Goal: Task Accomplishment & Management: Complete application form

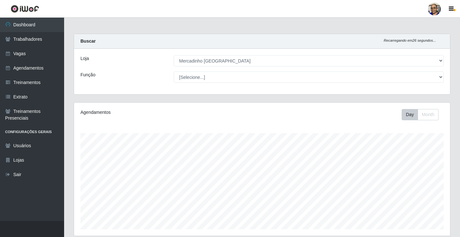
select select "345"
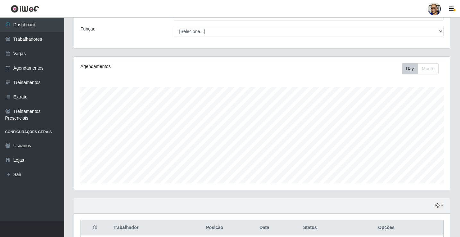
scroll to position [45, 0]
click at [40, 57] on link "Vagas" at bounding box center [32, 53] width 64 height 14
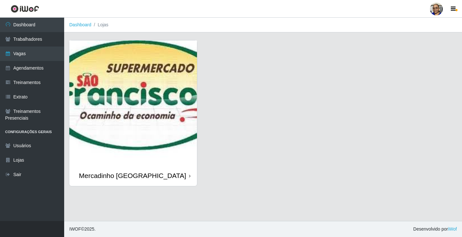
click at [183, 98] on img at bounding box center [133, 102] width 128 height 125
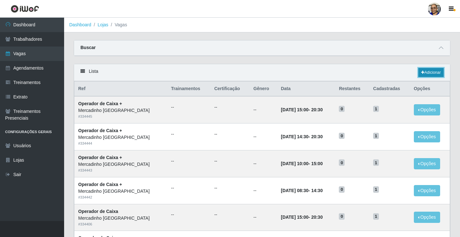
click at [436, 73] on link "Adicionar" at bounding box center [430, 72] width 25 height 9
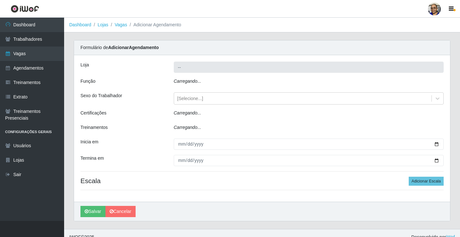
type input "Mercadinho [GEOGRAPHIC_DATA]"
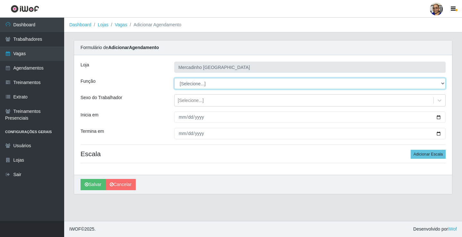
click at [440, 83] on select "[Selecione...] ASG ASG + ASG ++ Balconista de Açougue Balconista de Açougue + O…" at bounding box center [309, 83] width 271 height 11
click at [442, 82] on select "[Selecione...] ASG ASG + ASG ++ Balconista de Açougue Balconista de Açougue + O…" at bounding box center [309, 83] width 271 height 11
select select "24"
click at [174, 78] on select "[Selecione...] ASG ASG + ASG ++ Balconista de Açougue Balconista de Açougue + O…" at bounding box center [309, 83] width 271 height 11
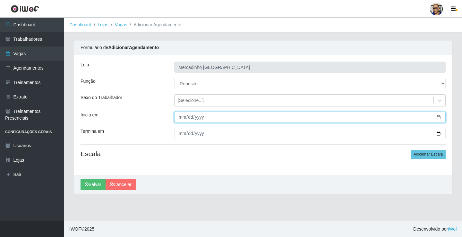
click at [438, 117] on input "Inicia em" at bounding box center [309, 117] width 271 height 11
type input "[DATE]"
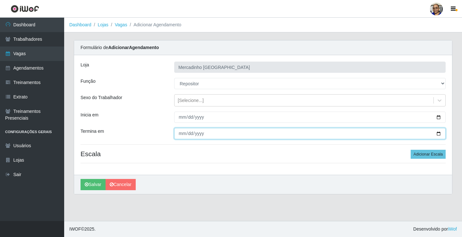
click at [439, 134] on input "Termina em" at bounding box center [309, 133] width 271 height 11
type input "[DATE]"
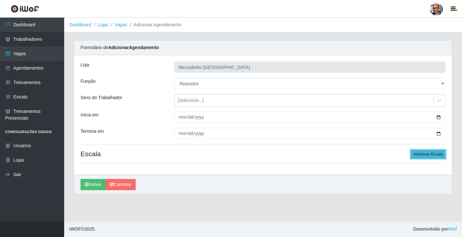
click at [430, 155] on button "Adicionar Escala" at bounding box center [427, 154] width 35 height 9
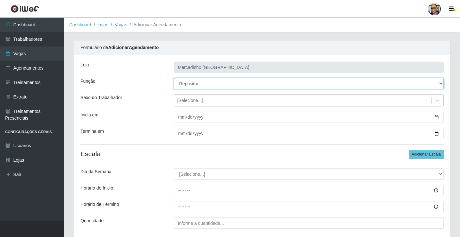
click at [441, 83] on select "[Selecione...] ASG ASG + ASG ++ Balconista de Açougue Balconista de Açougue + O…" at bounding box center [309, 83] width 270 height 11
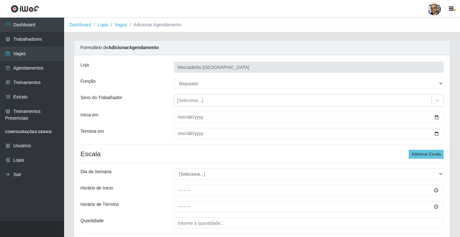
click at [452, 119] on div "Carregando... Formulário de Adicionar Agendamento [PERSON_NAME] [GEOGRAPHIC_DAT…" at bounding box center [262, 156] width 386 height 233
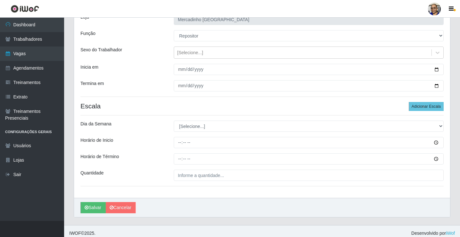
scroll to position [52, 0]
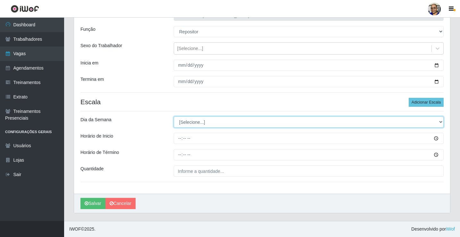
click at [440, 121] on select "[Selecione...] Segunda Terça Quarta Quinta Sexta Sábado Domingo" at bounding box center [309, 121] width 270 height 11
select select "3"
click at [174, 116] on select "[Selecione...] Segunda Terça Quarta Quinta Sexta Sábado Domingo" at bounding box center [309, 121] width 270 height 11
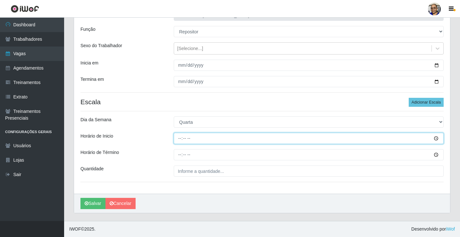
click at [180, 139] on input "Horário de Inicio" at bounding box center [309, 138] width 270 height 11
type input "10:00"
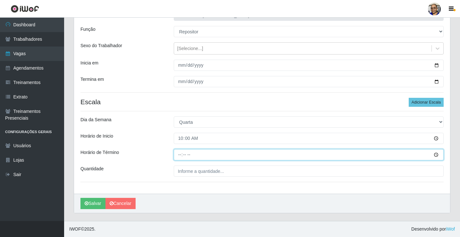
click at [179, 155] on input "Horário de Término" at bounding box center [309, 154] width 270 height 11
type input "16:00"
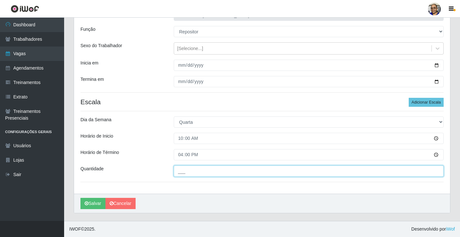
click at [195, 173] on input "___" at bounding box center [309, 170] width 270 height 11
type input "1__"
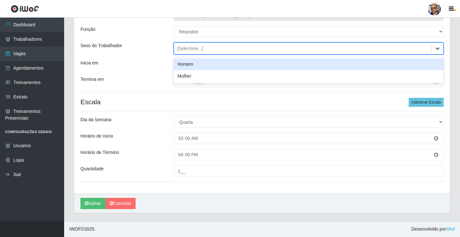
click at [437, 49] on icon at bounding box center [438, 48] width 4 height 2
click at [220, 65] on div "Homem" at bounding box center [309, 64] width 270 height 12
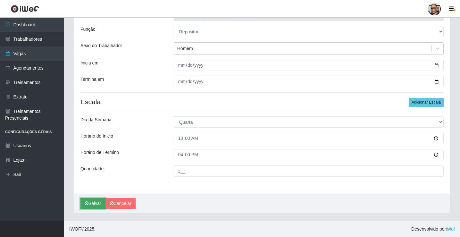
click at [95, 204] on button "Salvar" at bounding box center [92, 203] width 25 height 11
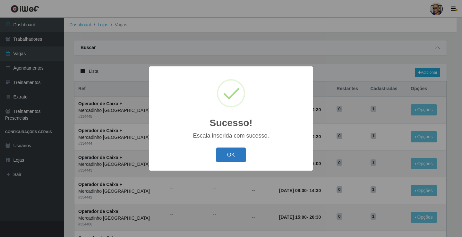
click at [234, 155] on button "OK" at bounding box center [231, 154] width 30 height 15
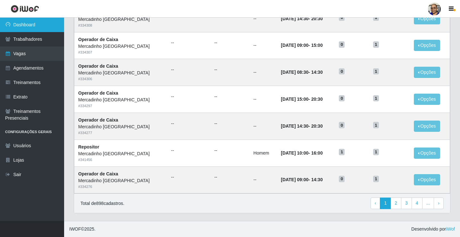
scroll to position [146, 0]
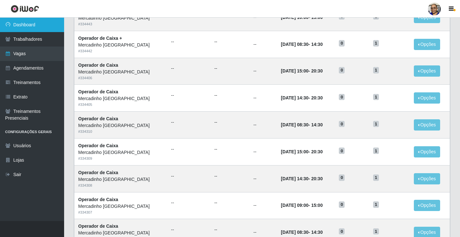
click at [50, 25] on link "Dashboard" at bounding box center [32, 25] width 64 height 14
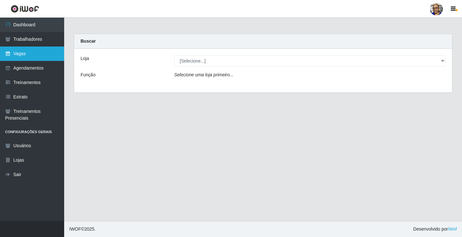
click at [43, 54] on link "Vagas" at bounding box center [32, 53] width 64 height 14
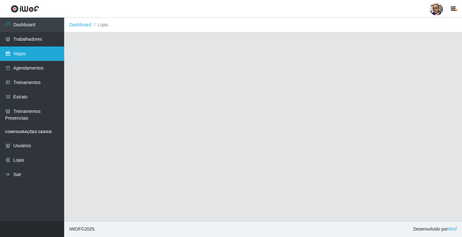
click at [43, 54] on link "Vagas" at bounding box center [32, 53] width 64 height 14
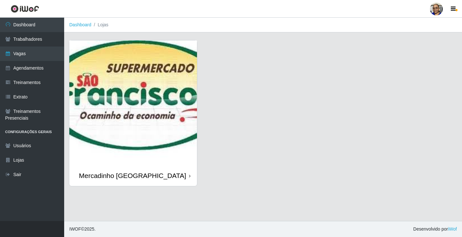
click at [146, 101] on img at bounding box center [133, 102] width 128 height 125
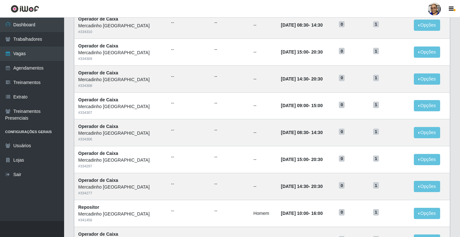
scroll to position [307, 0]
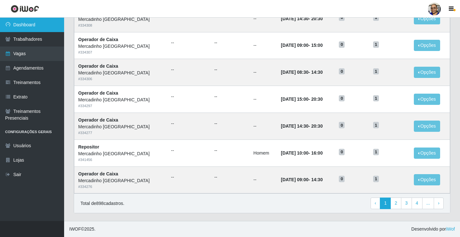
click at [46, 28] on link "Dashboard" at bounding box center [32, 25] width 64 height 14
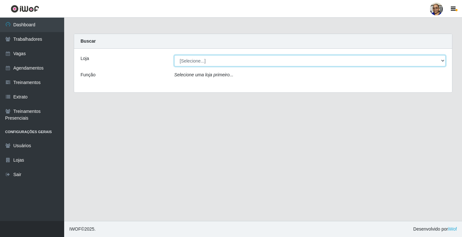
click at [442, 60] on select "[Selecione...] Mercadinho [GEOGRAPHIC_DATA]" at bounding box center [309, 60] width 271 height 11
select select "345"
click at [174, 55] on select "[Selecione...] Mercadinho [GEOGRAPHIC_DATA]" at bounding box center [309, 60] width 271 height 11
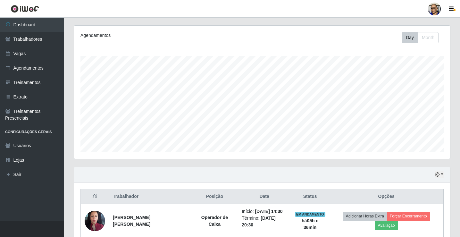
scroll to position [128, 0]
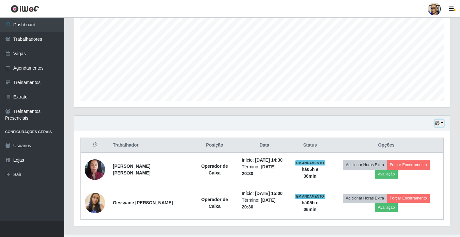
click at [442, 124] on button "button" at bounding box center [439, 123] width 9 height 7
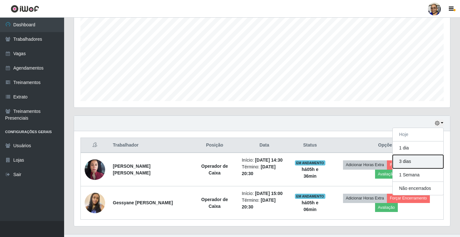
click at [427, 162] on button "3 dias" at bounding box center [418, 161] width 51 height 13
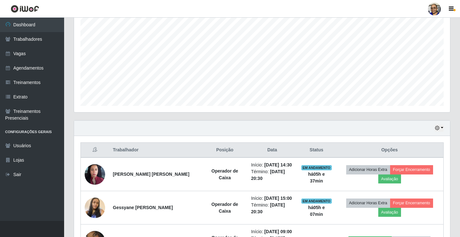
scroll to position [0, 0]
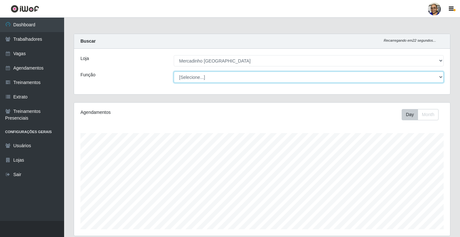
click at [441, 76] on select "[Selecione...] ASG ASG + ASG ++ Balconista de Açougue Balconista de Açougue + O…" at bounding box center [309, 76] width 270 height 11
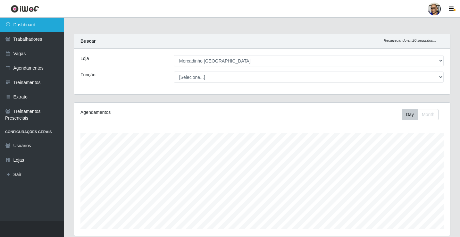
click at [38, 24] on link "Dashboard" at bounding box center [32, 25] width 64 height 14
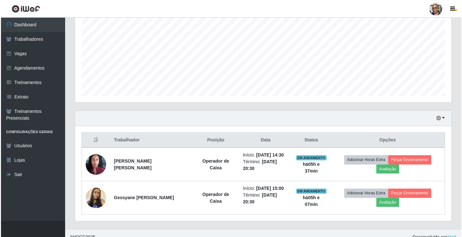
scroll to position [141, 0]
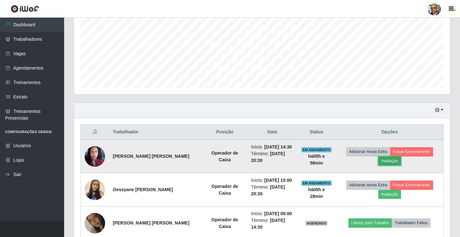
click at [393, 163] on button "Avaliação" at bounding box center [389, 160] width 23 height 9
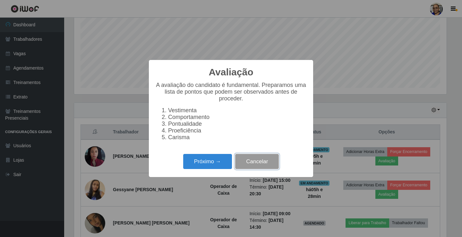
click at [266, 164] on button "Cancelar" at bounding box center [257, 161] width 44 height 15
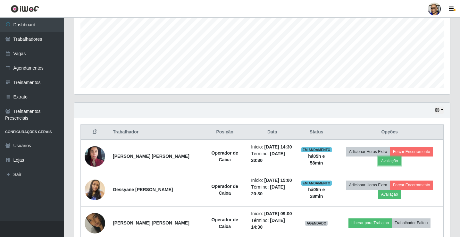
scroll to position [133, 376]
click at [442, 110] on button "button" at bounding box center [439, 109] width 9 height 7
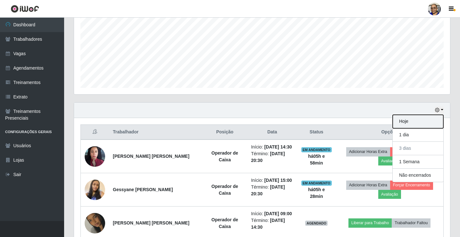
click at [422, 123] on button "Hoje" at bounding box center [418, 121] width 51 height 13
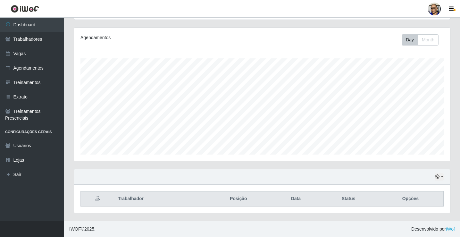
scroll to position [141, 0]
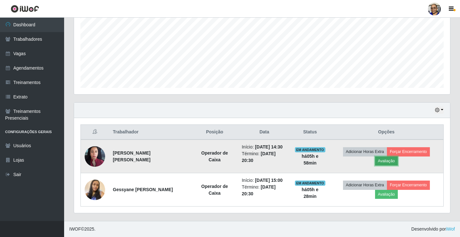
click at [392, 162] on button "Avaliação" at bounding box center [386, 160] width 23 height 9
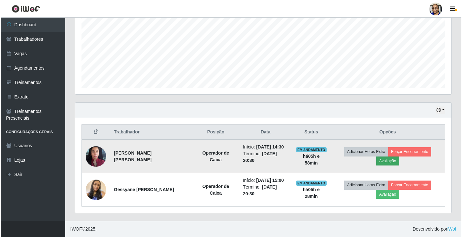
scroll to position [133, 372]
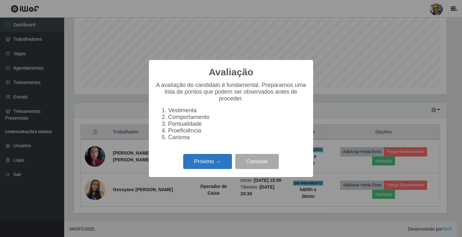
click at [212, 158] on button "Próximo →" at bounding box center [207, 161] width 49 height 15
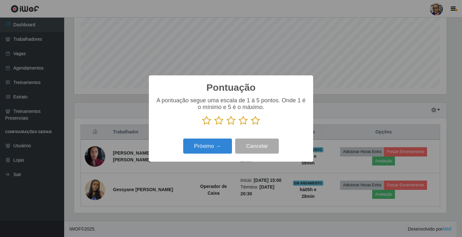
scroll to position [320482, 320243]
click at [259, 121] on icon at bounding box center [255, 121] width 9 height 10
click at [251, 125] on input "radio" at bounding box center [251, 125] width 0 height 0
click at [223, 148] on button "Próximo →" at bounding box center [207, 146] width 49 height 15
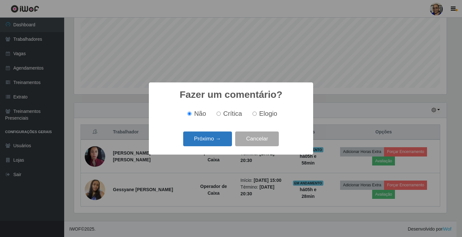
click at [222, 142] on button "Próximo →" at bounding box center [207, 138] width 49 height 15
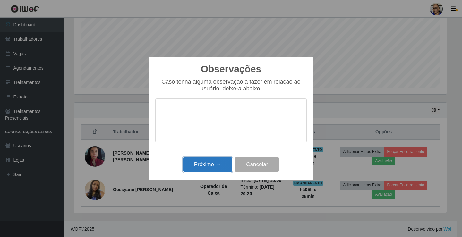
click at [216, 167] on button "Próximo →" at bounding box center [207, 164] width 49 height 15
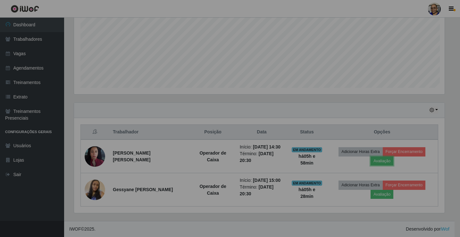
scroll to position [133, 376]
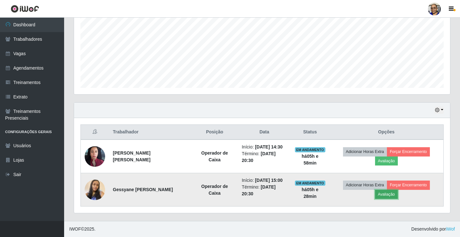
click at [389, 197] on button "Avaliação" at bounding box center [386, 194] width 23 height 9
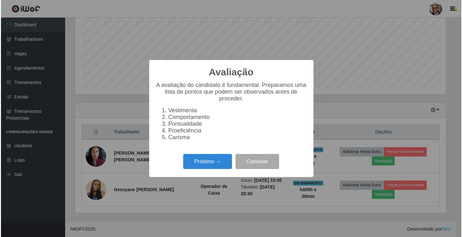
scroll to position [133, 372]
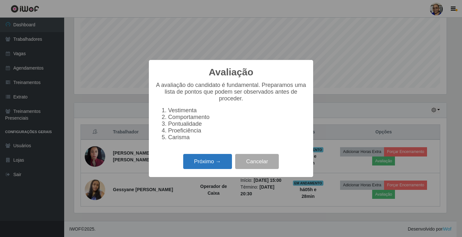
click at [212, 167] on button "Próximo →" at bounding box center [207, 161] width 49 height 15
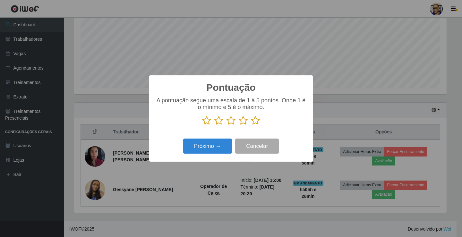
scroll to position [320482, 320243]
click at [256, 123] on icon at bounding box center [255, 121] width 9 height 10
click at [251, 125] on input "radio" at bounding box center [251, 125] width 0 height 0
click at [214, 146] on button "Próximo →" at bounding box center [207, 146] width 49 height 15
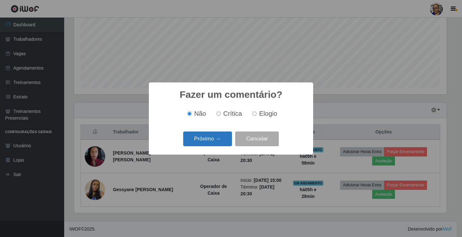
click at [217, 140] on button "Próximo →" at bounding box center [207, 138] width 49 height 15
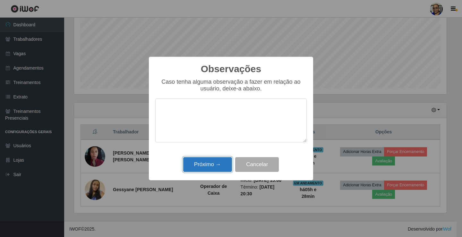
click at [218, 165] on button "Próximo →" at bounding box center [207, 164] width 49 height 15
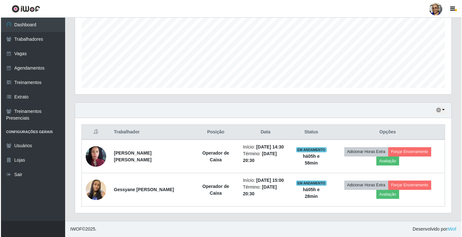
scroll to position [132, 0]
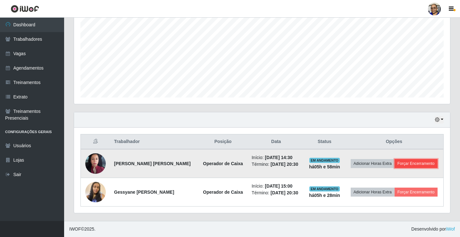
click at [420, 165] on button "Forçar Encerramento" at bounding box center [416, 163] width 43 height 9
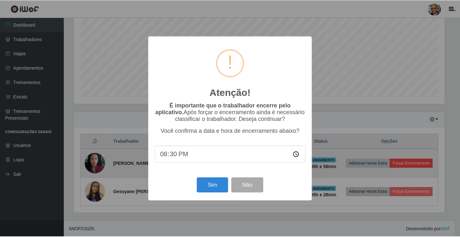
scroll to position [133, 372]
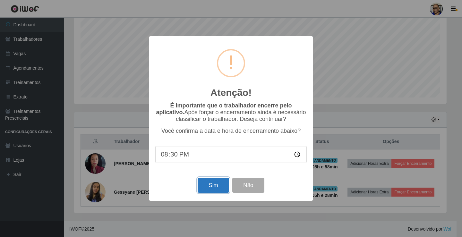
click at [215, 189] on button "Sim" at bounding box center [212, 185] width 31 height 15
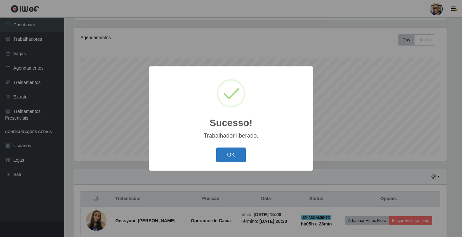
click at [234, 157] on button "OK" at bounding box center [231, 154] width 30 height 15
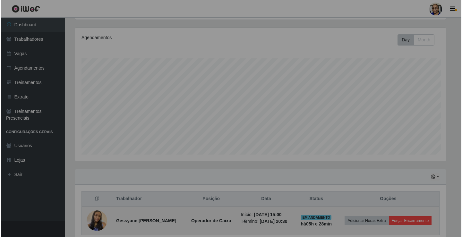
scroll to position [133, 376]
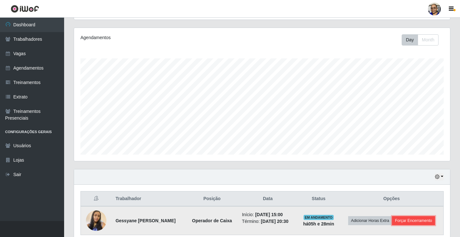
click at [425, 220] on button "Forçar Encerramento" at bounding box center [413, 220] width 43 height 9
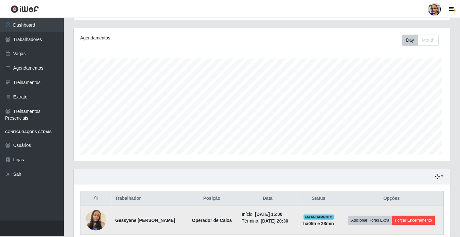
scroll to position [133, 372]
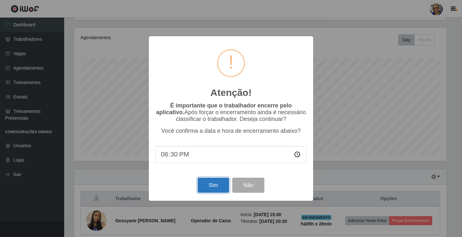
click at [209, 189] on button "Sim" at bounding box center [212, 185] width 31 height 15
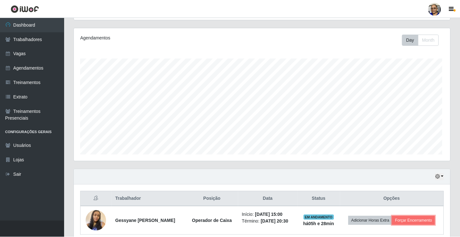
scroll to position [0, 0]
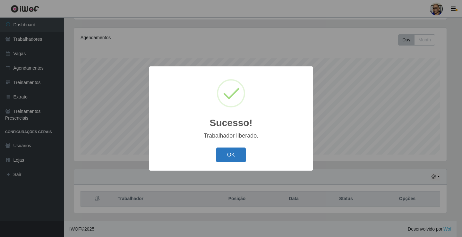
click at [233, 158] on button "OK" at bounding box center [231, 154] width 30 height 15
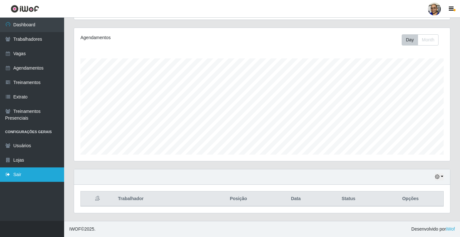
click at [18, 177] on link "Sair" at bounding box center [32, 174] width 64 height 14
